Goal: Information Seeking & Learning: Learn about a topic

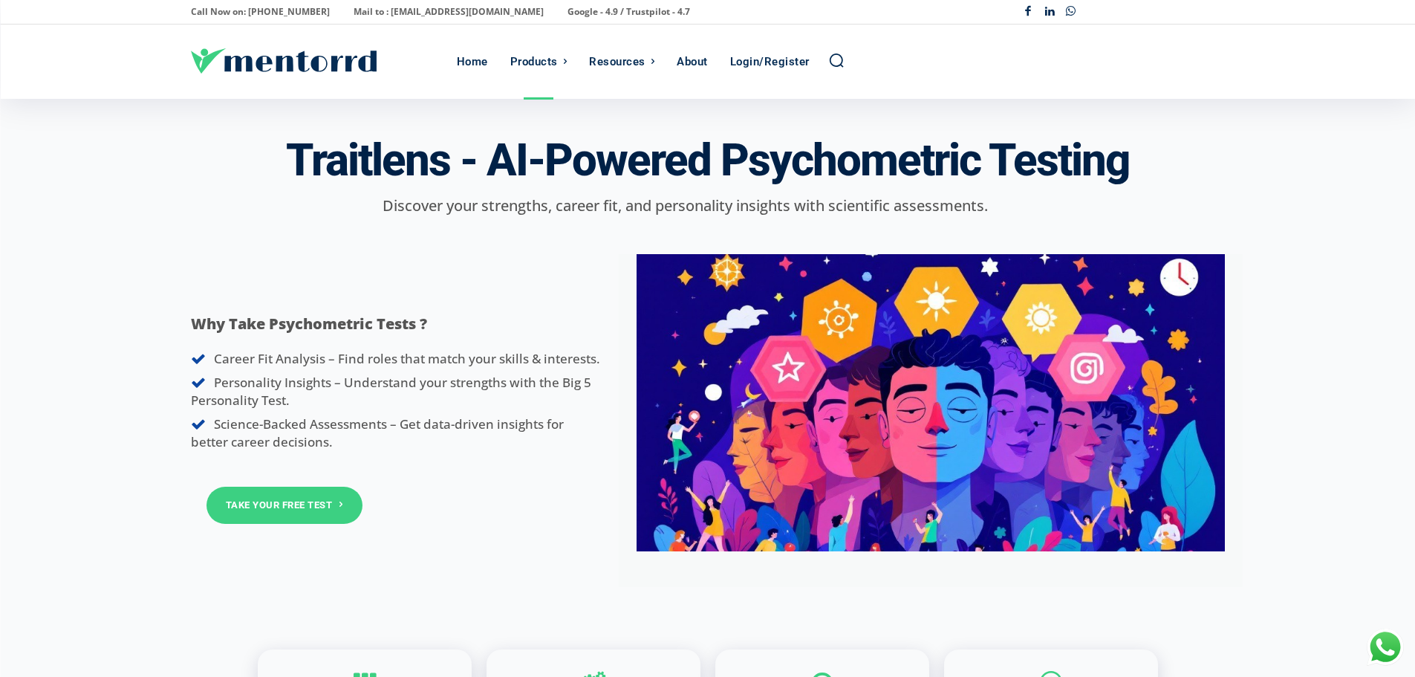
click at [416, 376] on span "Personality Insights – Understand your strengths with the Big 5 Personality Tes…" at bounding box center [391, 391] width 400 height 35
click at [416, 377] on span "Personality Insights – Understand your strengths with the Big 5 Personality Tes…" at bounding box center [391, 391] width 400 height 35
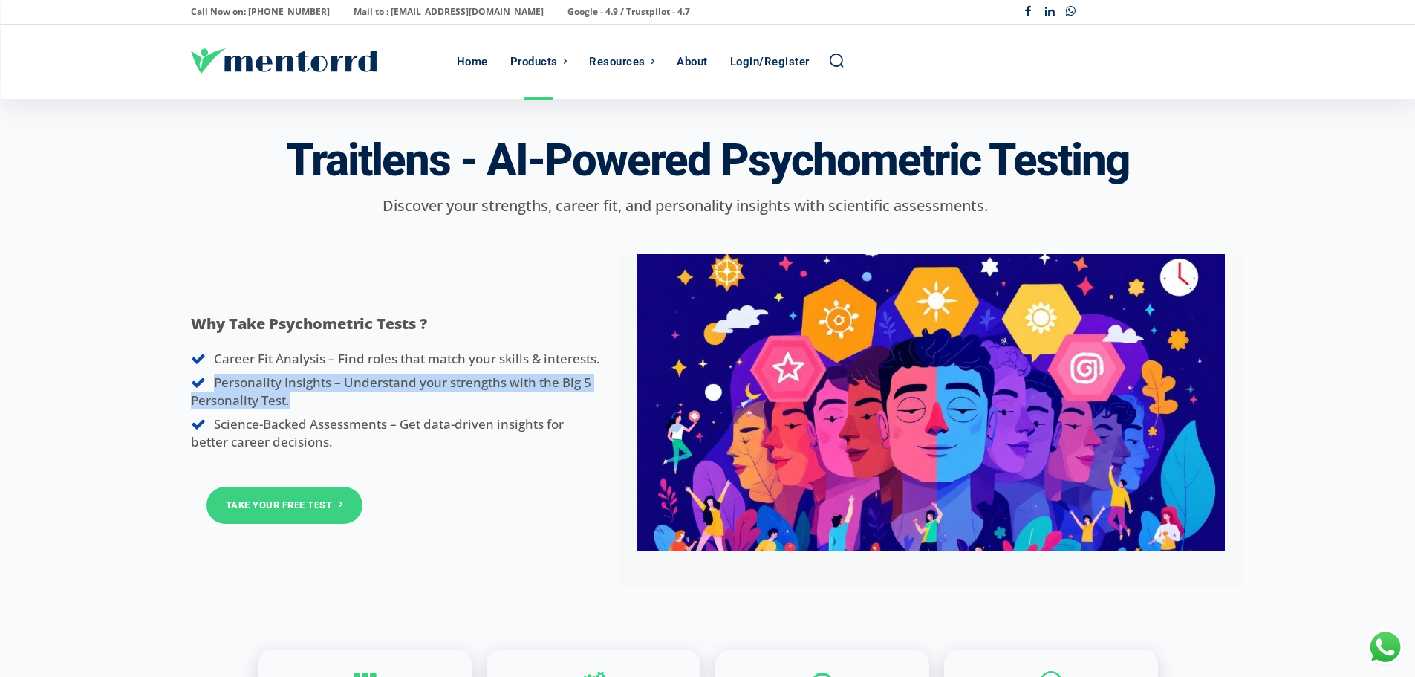
click at [417, 378] on span "Personality Insights – Understand your strengths with the Big 5 Personality Tes…" at bounding box center [391, 391] width 400 height 35
